Goal: Transaction & Acquisition: Purchase product/service

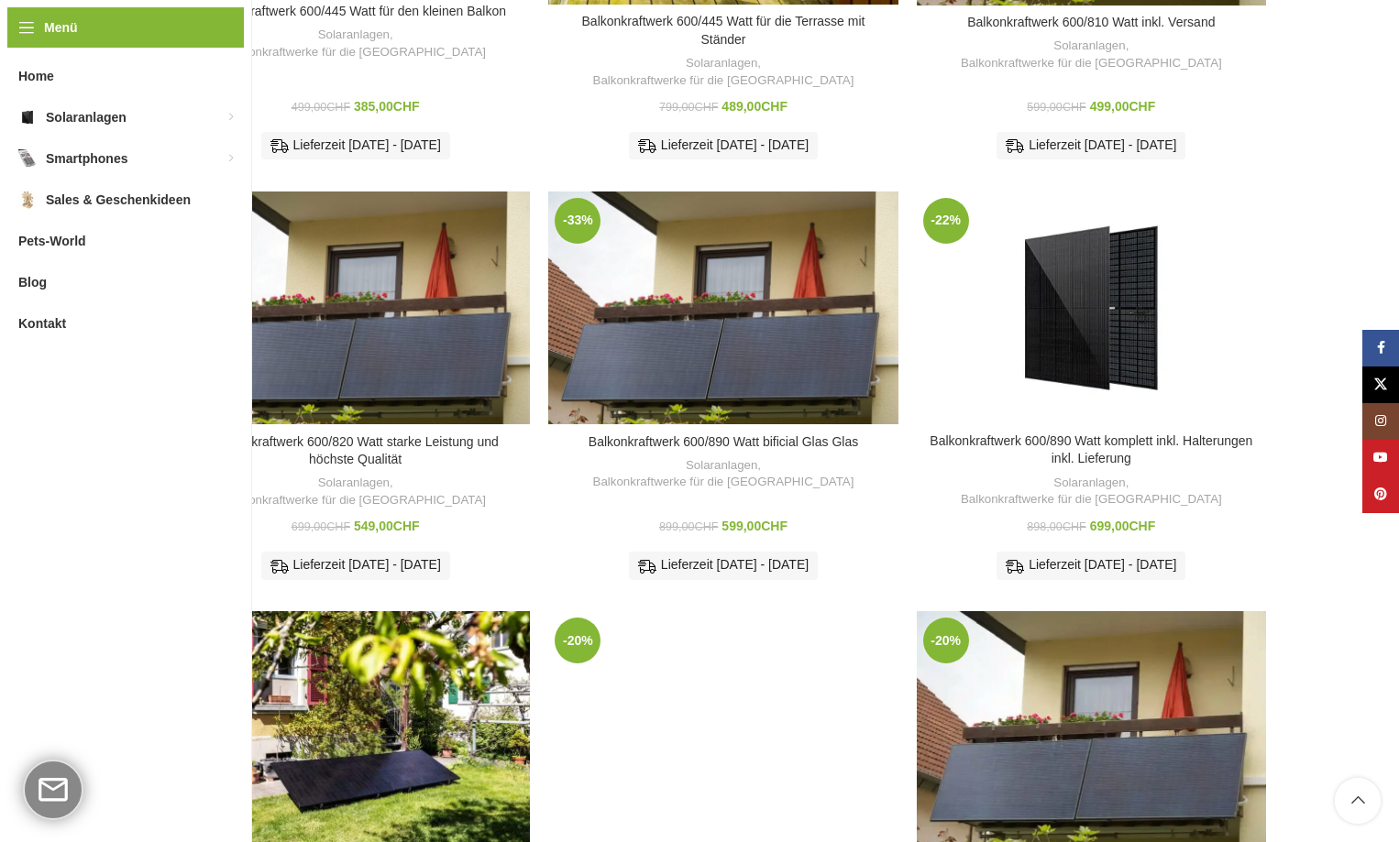
scroll to position [825, 0]
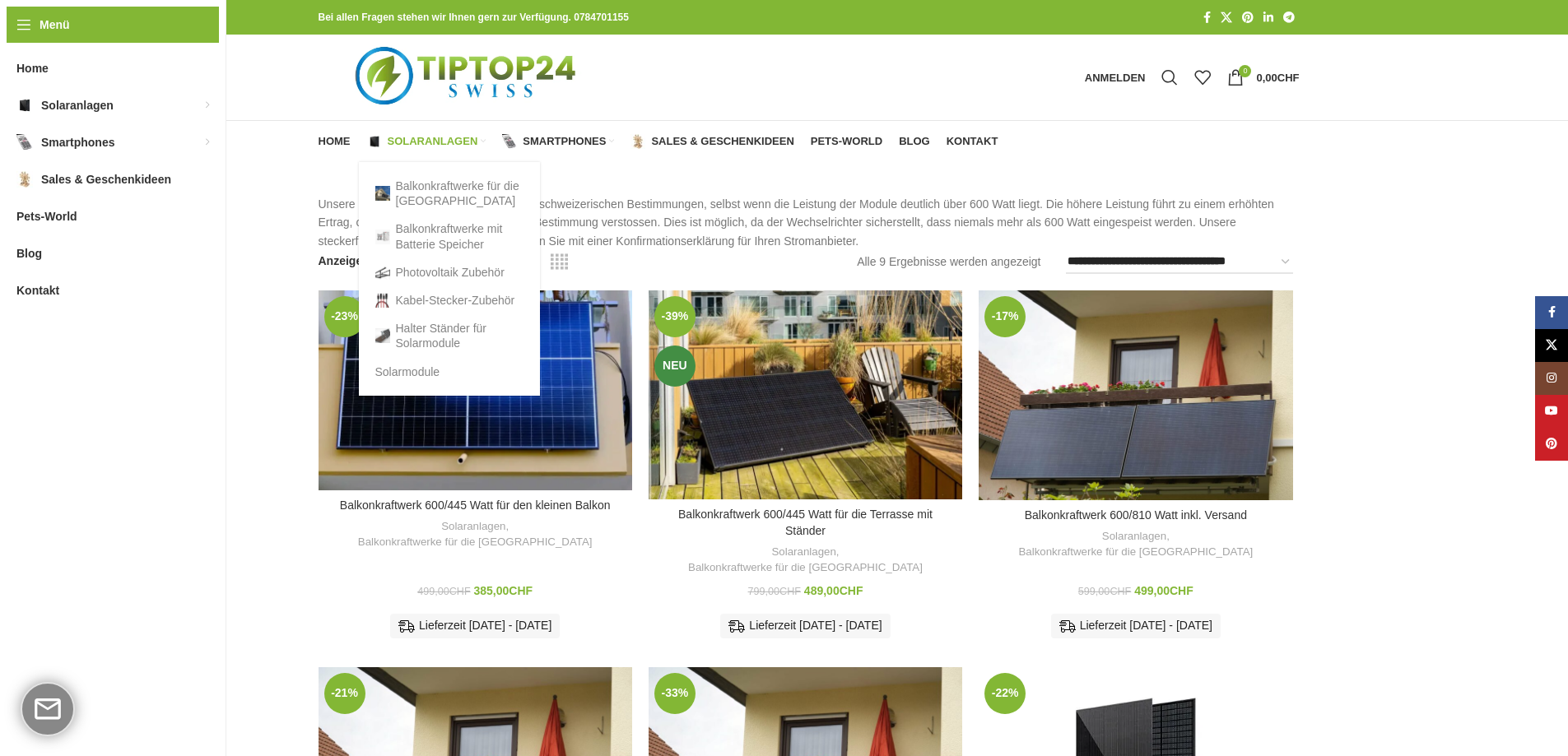
click at [408, 140] on span "Solaranlagen" at bounding box center [433, 141] width 91 height 13
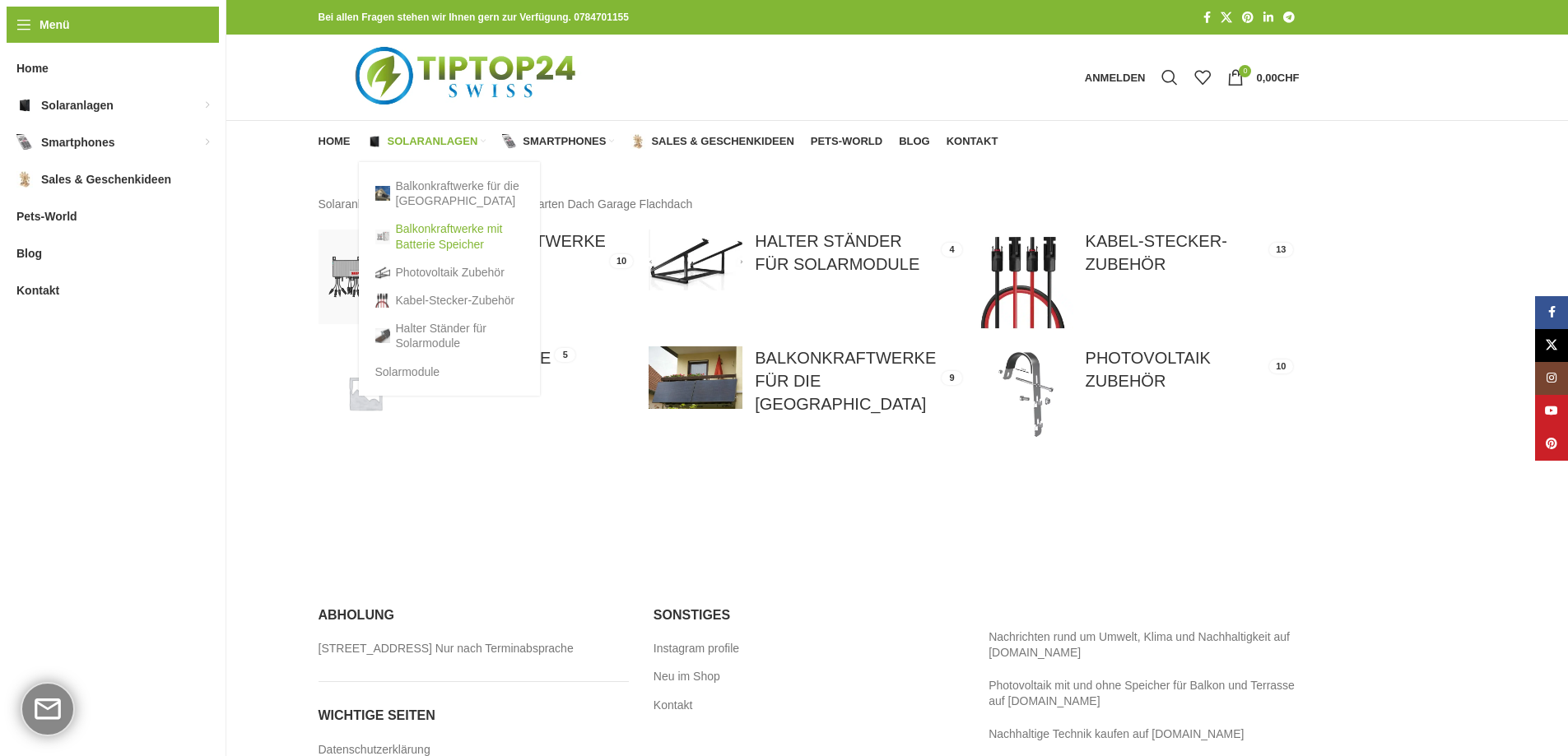
click at [455, 237] on link "Balkonkraftwerke mit Batterie Speicher" at bounding box center [449, 236] width 148 height 43
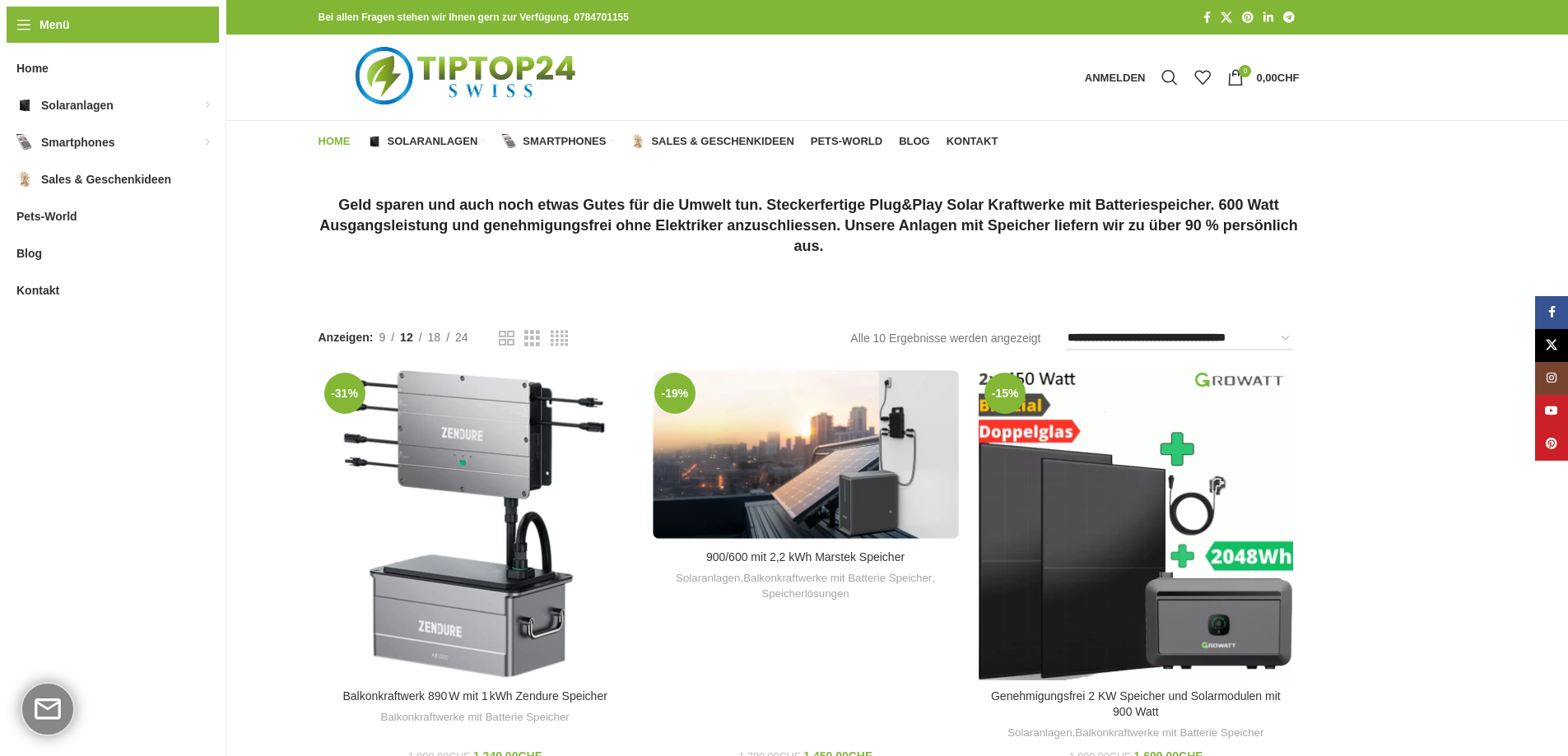
click at [329, 135] on span "Home" at bounding box center [335, 141] width 32 height 13
